Goal: Transaction & Acquisition: Download file/media

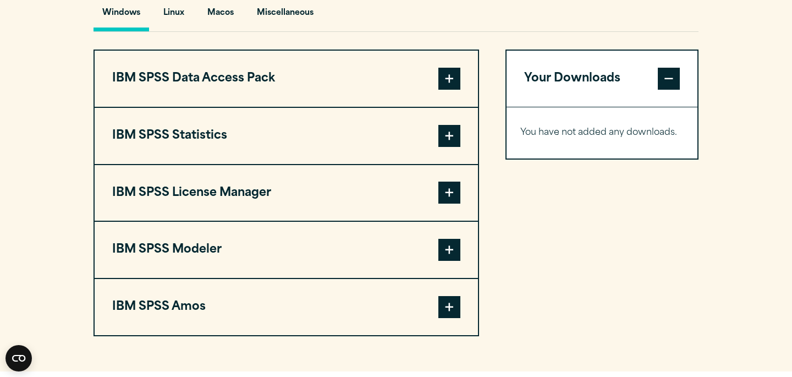
scroll to position [842, 0]
click at [446, 136] on span at bounding box center [450, 135] width 22 height 22
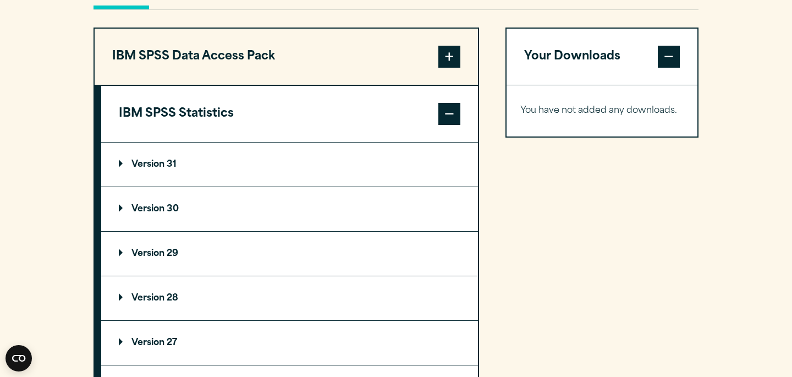
scroll to position [873, 0]
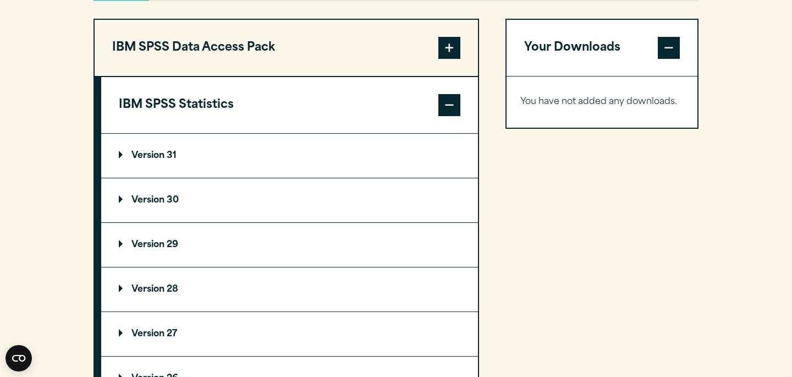
click at [175, 205] on p "Version 30" at bounding box center [149, 200] width 60 height 9
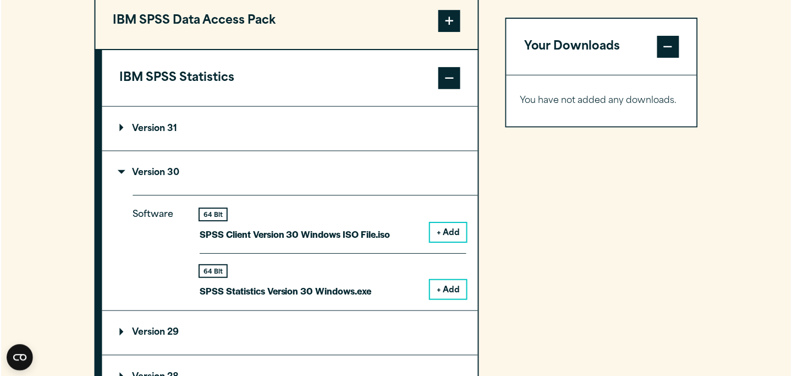
scroll to position [900, 0]
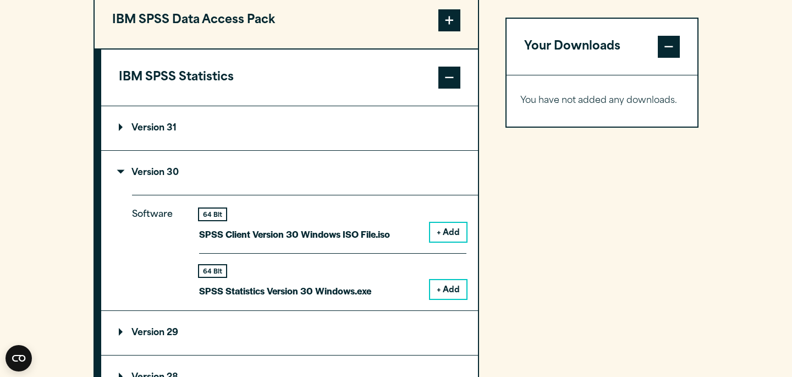
click at [447, 235] on button "+ Add" at bounding box center [448, 232] width 36 height 19
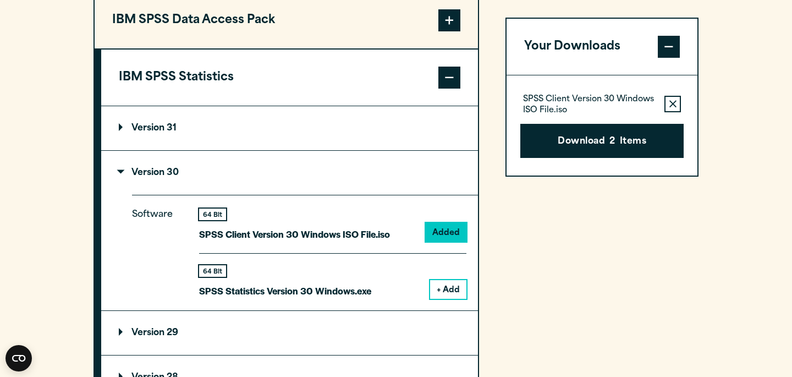
click at [669, 99] on button "Remove this item from your software download list" at bounding box center [673, 104] width 17 height 17
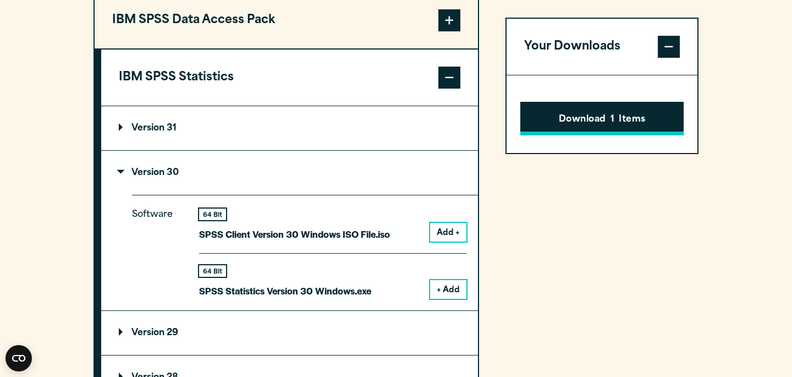
click at [614, 118] on span "1" at bounding box center [613, 120] width 4 height 14
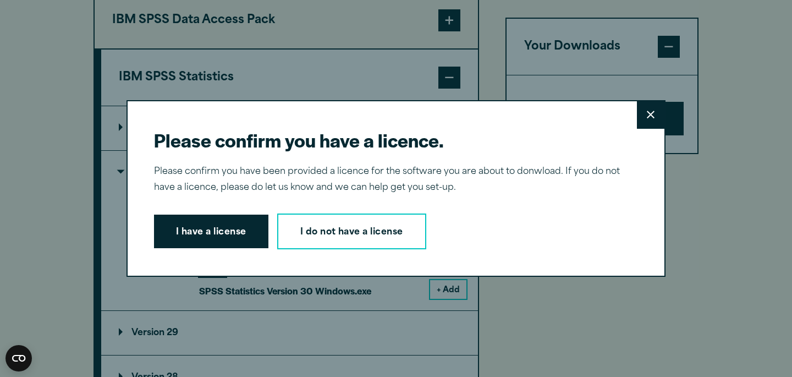
click at [650, 123] on button "Close" at bounding box center [651, 115] width 28 height 28
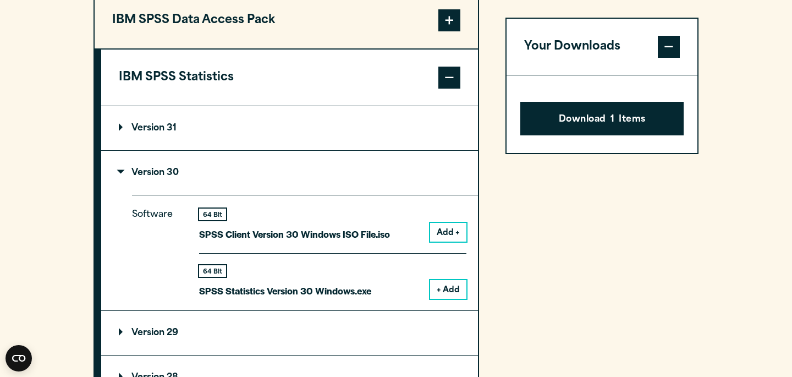
click at [662, 48] on span at bounding box center [669, 47] width 22 height 22
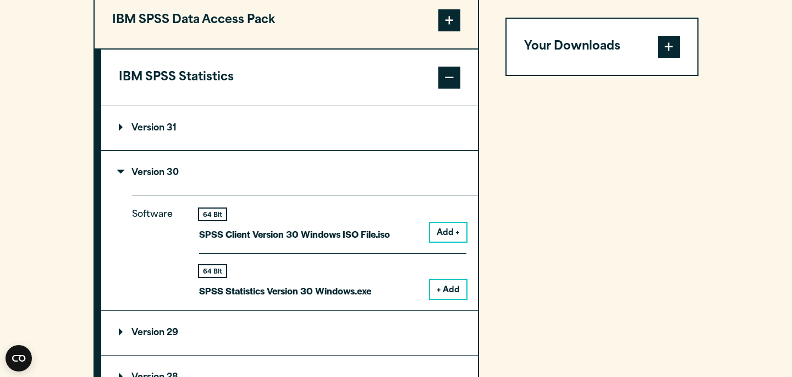
click at [446, 242] on button "Add +" at bounding box center [448, 232] width 36 height 19
click at [620, 88] on div "Your Downloads SPSS Client Version 30 Windows ISO File.iso Remove this item fro…" at bounding box center [602, 326] width 193 height 670
click at [590, 155] on div "Your Downloads SPSS Client Version 30 Windows ISO File.iso Remove this item fro…" at bounding box center [602, 326] width 193 height 670
click at [669, 52] on span at bounding box center [669, 47] width 22 height 22
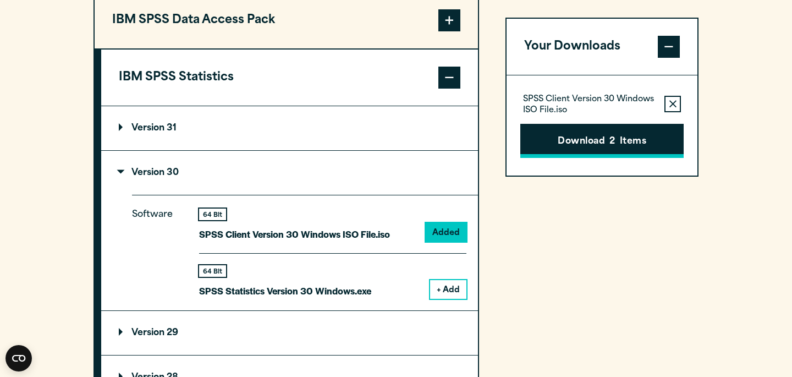
click at [594, 141] on button "Download 2 Items" at bounding box center [602, 141] width 163 height 34
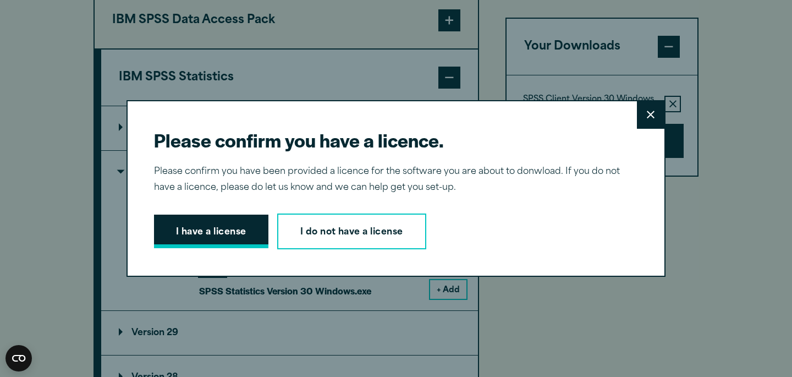
click at [242, 232] on button "I have a license" at bounding box center [211, 232] width 114 height 34
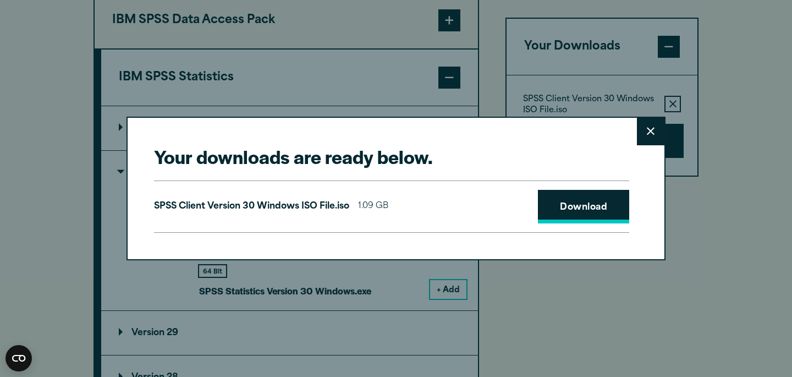
click at [566, 202] on link "Download" at bounding box center [583, 207] width 91 height 34
click at [644, 132] on button "Close" at bounding box center [651, 132] width 28 height 28
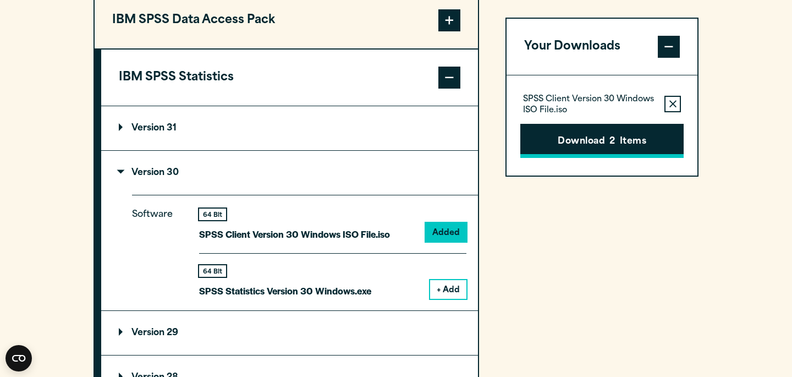
click at [631, 148] on button "Download 2 Items" at bounding box center [602, 141] width 163 height 34
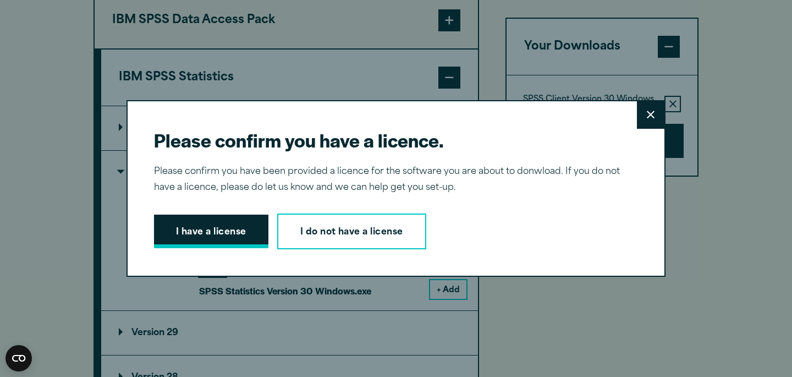
click at [232, 229] on button "I have a license" at bounding box center [211, 232] width 114 height 34
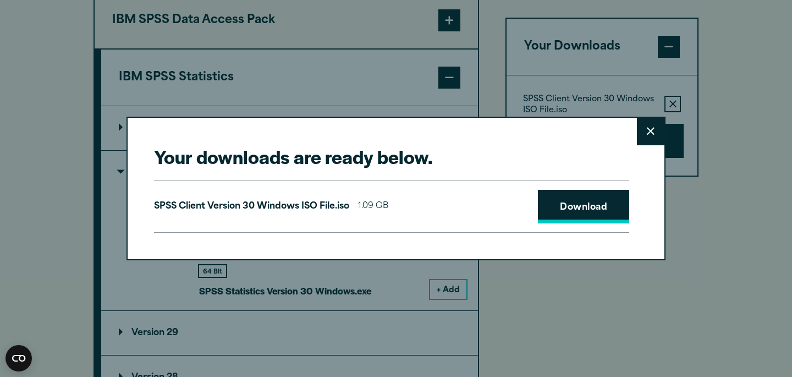
click at [555, 202] on link "Download" at bounding box center [583, 207] width 91 height 34
click at [648, 138] on button "Close" at bounding box center [651, 132] width 28 height 28
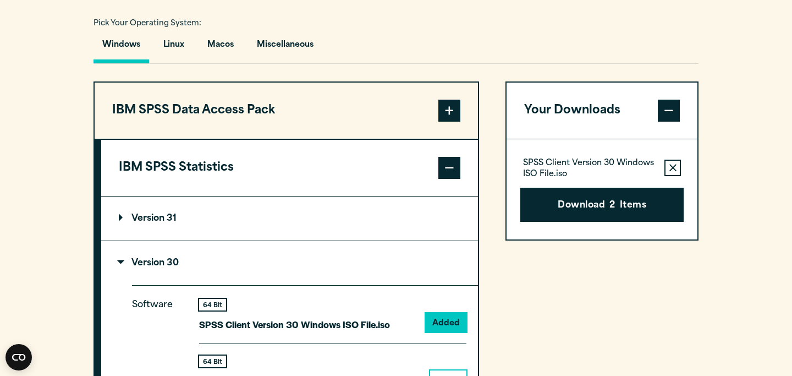
scroll to position [794, 0]
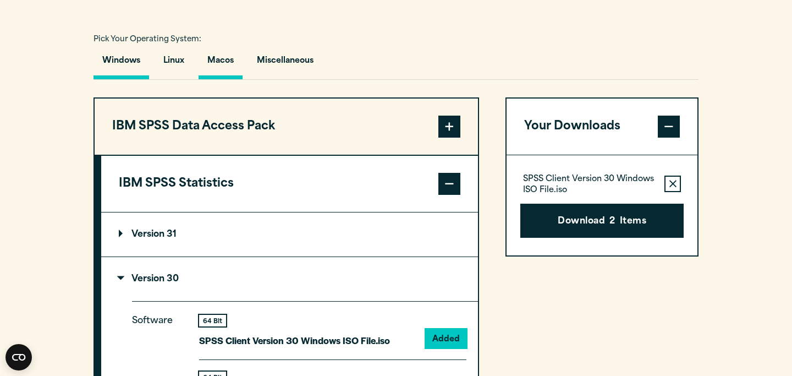
click at [215, 68] on button "Macos" at bounding box center [221, 63] width 44 height 31
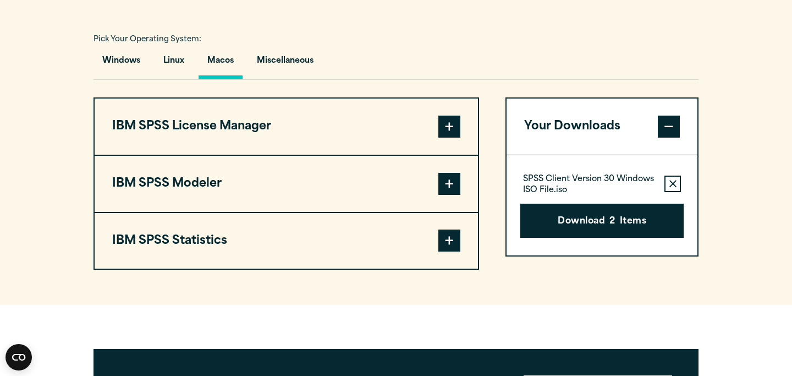
click at [450, 242] on span at bounding box center [450, 240] width 22 height 22
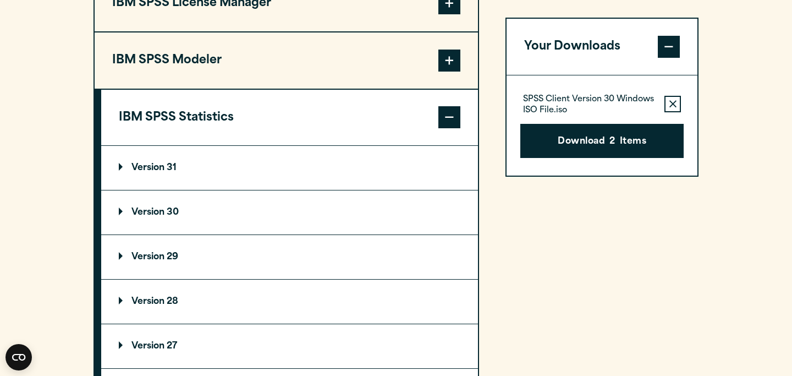
scroll to position [935, 0]
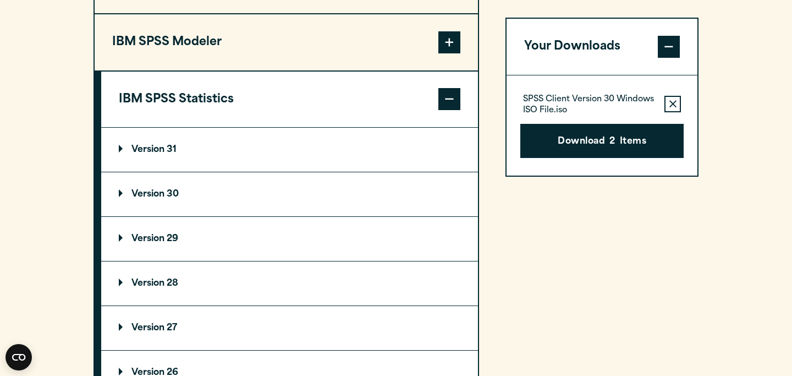
click at [243, 189] on summary "Version 30" at bounding box center [289, 194] width 377 height 44
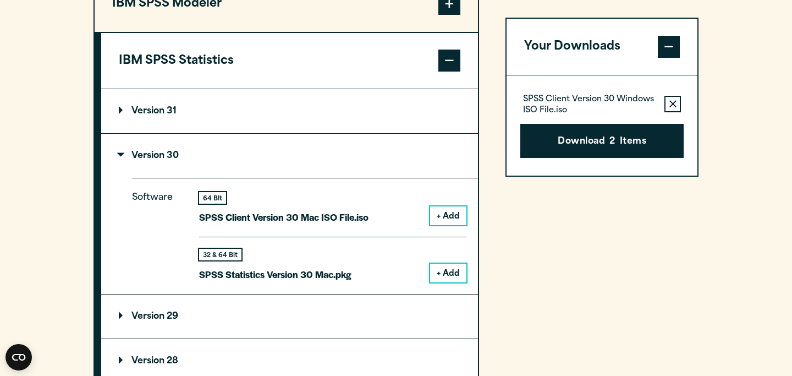
scroll to position [978, 0]
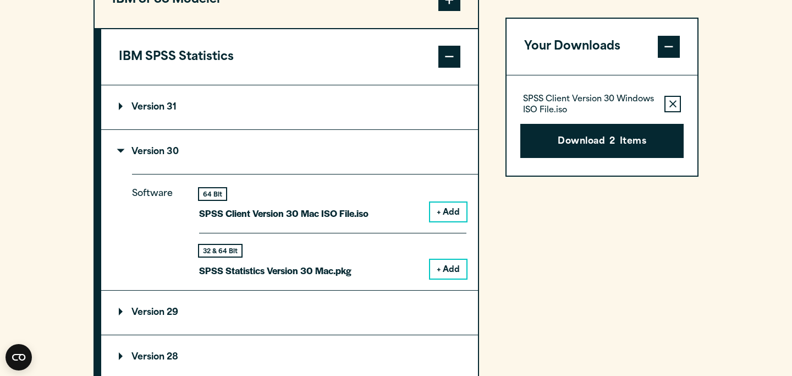
click at [442, 269] on button "+ Add" at bounding box center [448, 269] width 36 height 19
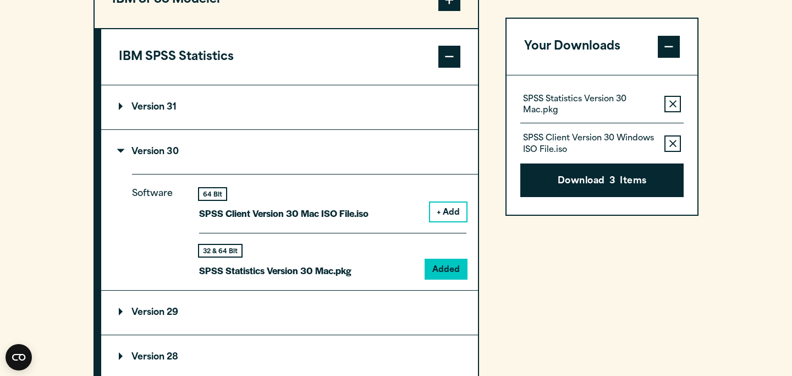
click at [665, 144] on button "Remove this item from your software download list" at bounding box center [673, 143] width 17 height 17
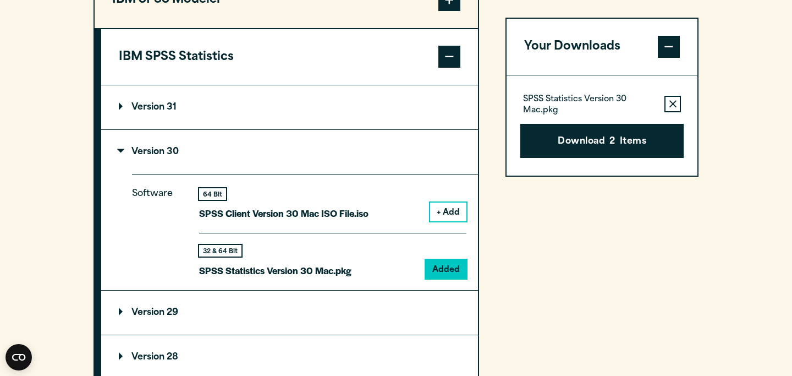
click at [446, 217] on button "+ Add" at bounding box center [448, 211] width 36 height 19
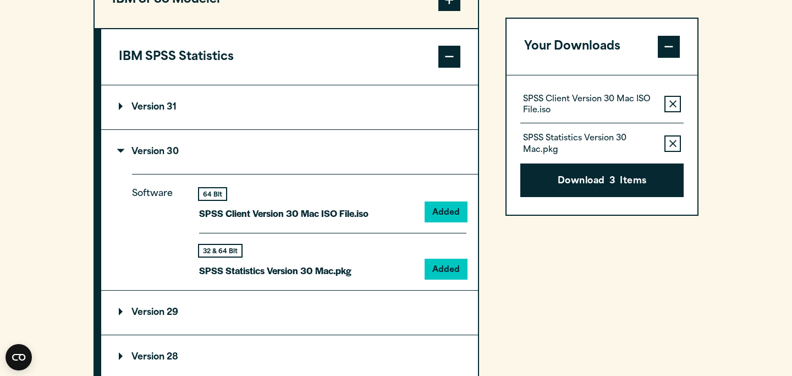
click at [679, 105] on button "Remove this item from your software download list" at bounding box center [673, 104] width 17 height 17
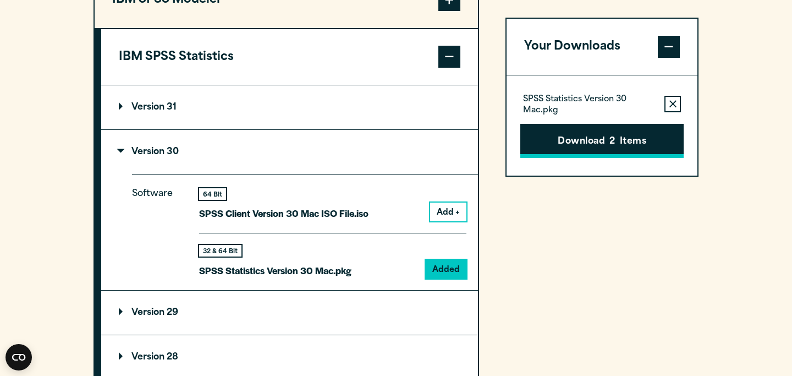
click at [590, 154] on button "Download 2 Items" at bounding box center [602, 141] width 163 height 34
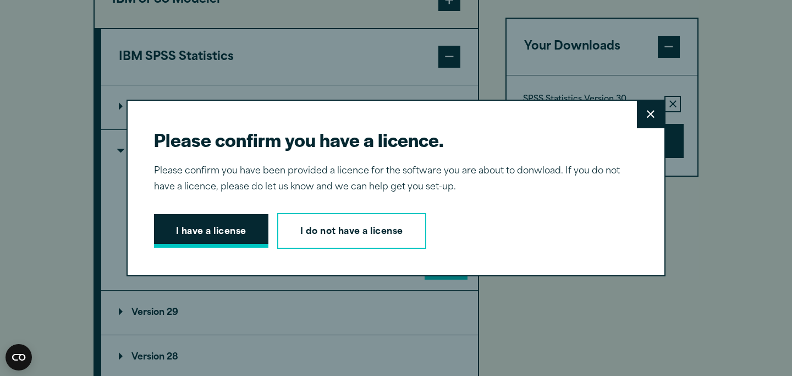
click at [225, 230] on button "I have a license" at bounding box center [211, 231] width 114 height 34
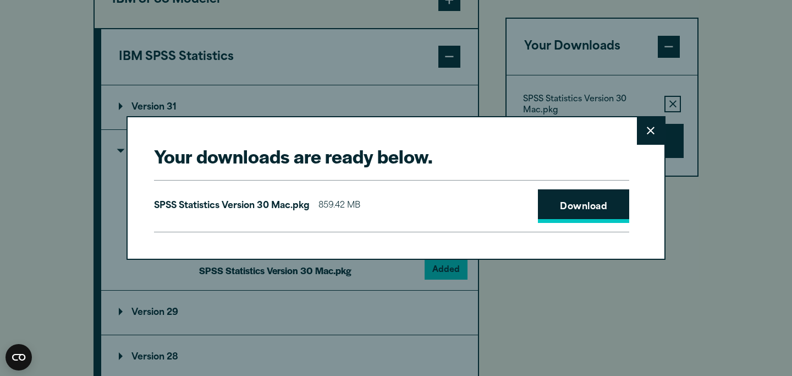
click at [599, 202] on link "Download" at bounding box center [583, 206] width 91 height 34
click at [645, 129] on button "Close" at bounding box center [651, 131] width 28 height 28
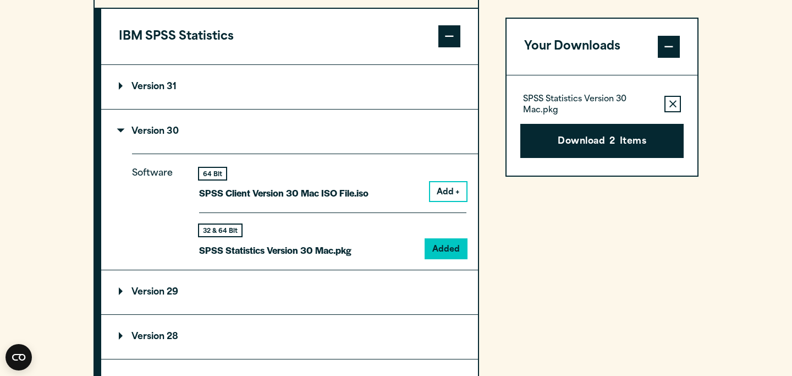
scroll to position [1001, 0]
